Goal: Task Accomplishment & Management: Use online tool/utility

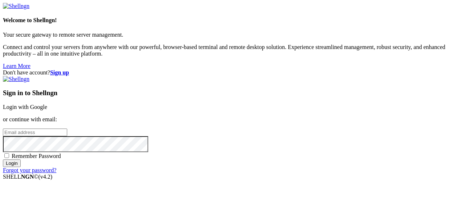
click at [47, 104] on link "Login with Google" at bounding box center [25, 107] width 44 height 6
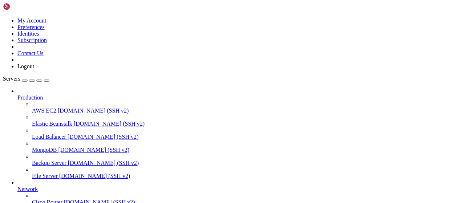
scroll to position [148, 0]
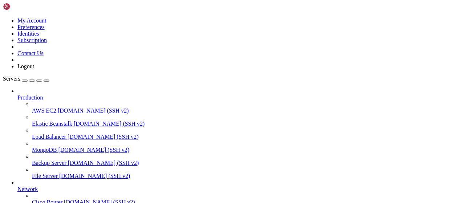
scroll to position [76, 0]
type input "/root/bybsa"
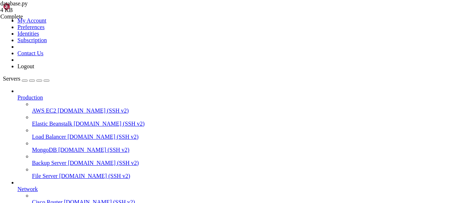
type textarea "INSERT INTO subgram_events (user_id, bot_id, link, status, subscribe_date)"
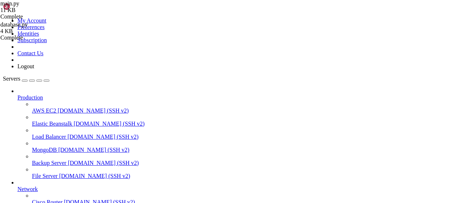
type textarea "[DOMAIN_NAME](host='[TECHNICAL_ID]', port=80)"
